Goal: Download file/media

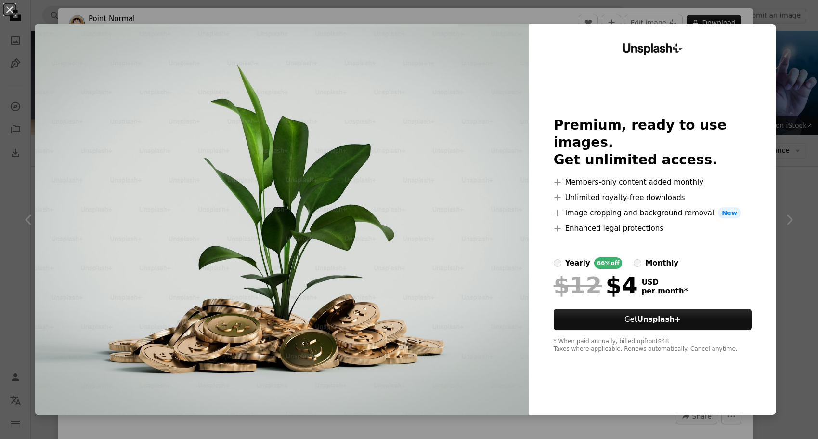
scroll to position [1926, 0]
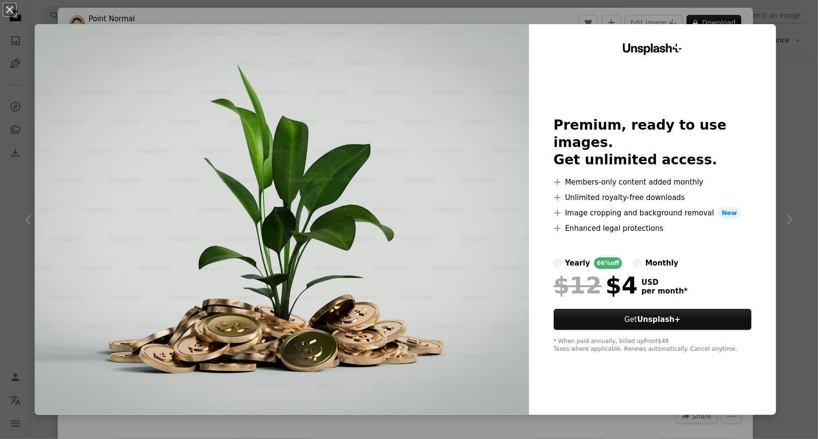
click at [777, 81] on div "An X shape Unsplash+ Premium, ready to use images. Get unlimited access. A plus…" at bounding box center [409, 219] width 818 height 439
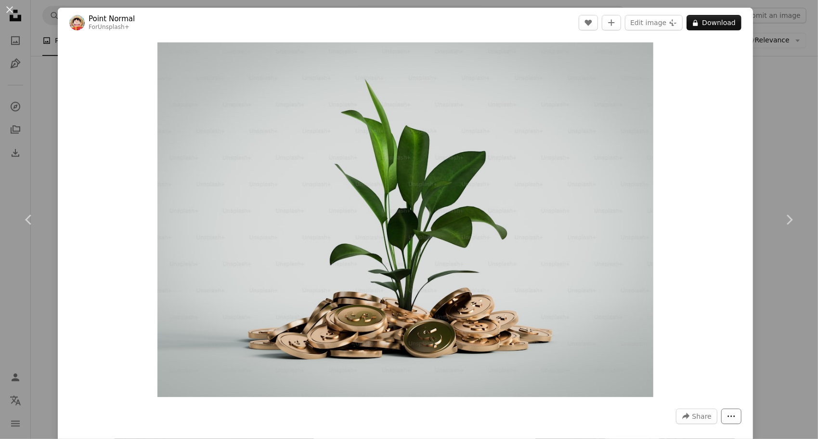
click at [723, 421] on button "More Actions" at bounding box center [731, 415] width 20 height 15
click at [775, 295] on dialog "An X shape Chevron left Chevron right Point Normal For Unsplash+ A heart A plus…" at bounding box center [409, 219] width 818 height 439
